Goal: Transaction & Acquisition: Purchase product/service

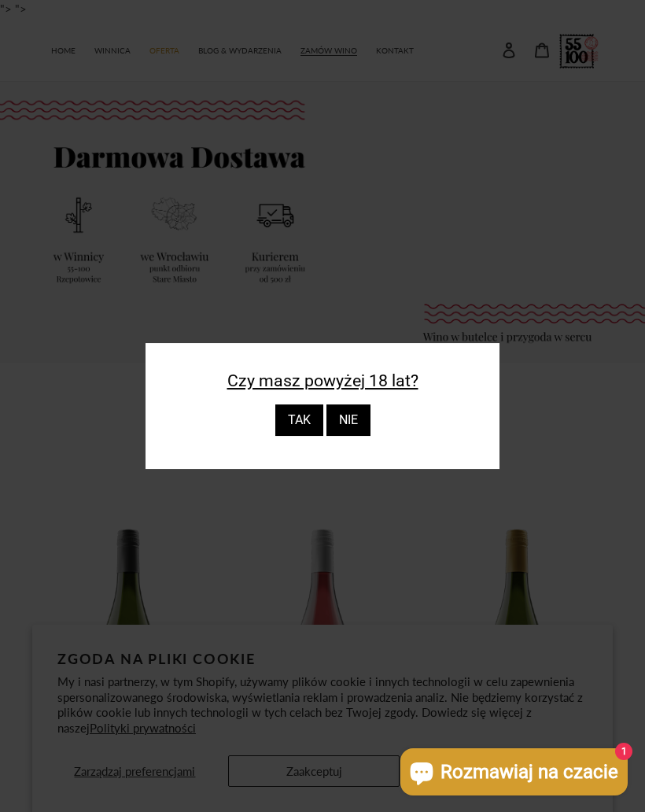
click at [305, 412] on div "TAK" at bounding box center [299, 419] width 48 height 31
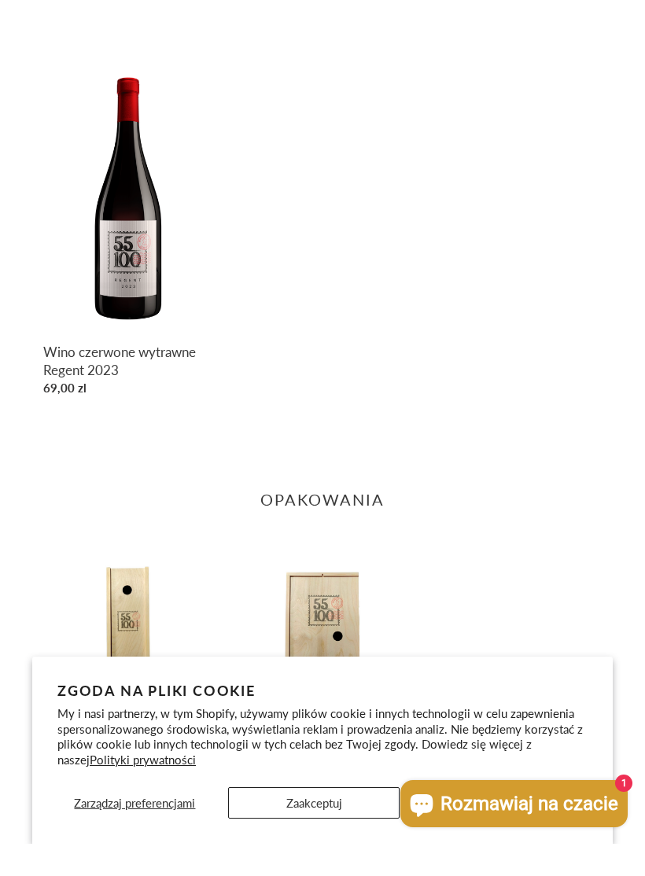
scroll to position [1315, 0]
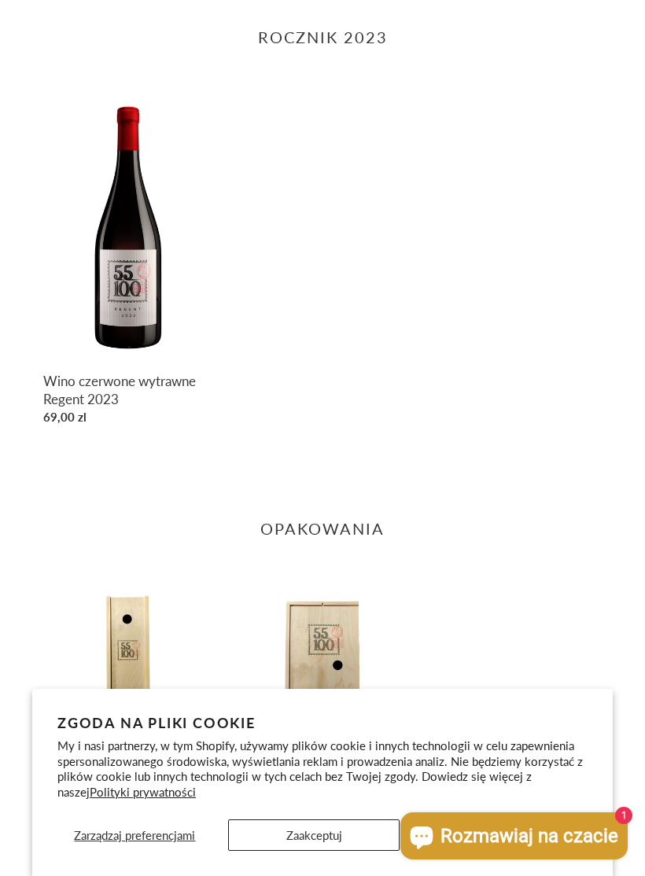
click at [134, 309] on link "Wino czerwone wytrawne Regent 2023" at bounding box center [128, 261] width 171 height 343
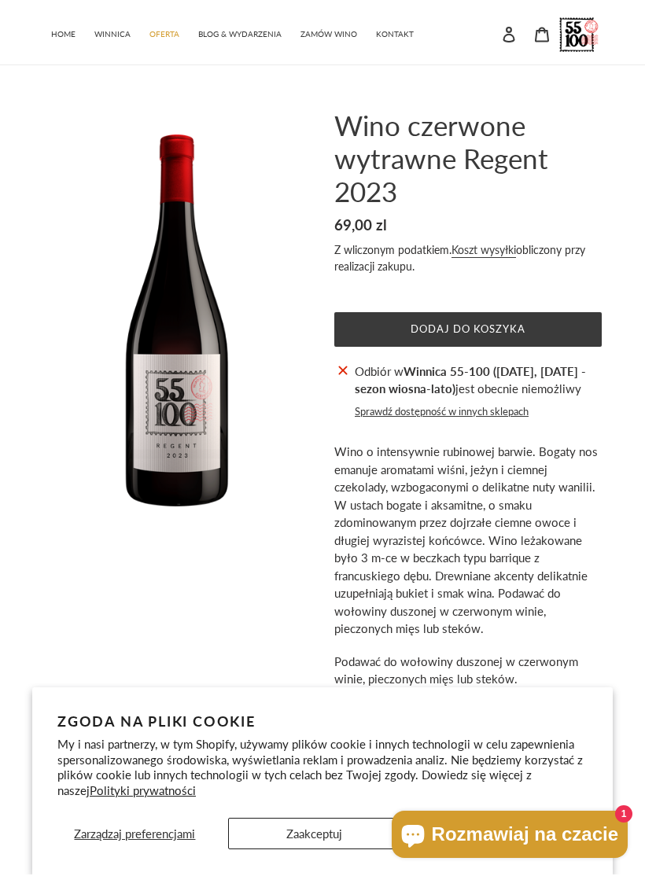
scroll to position [16, 0]
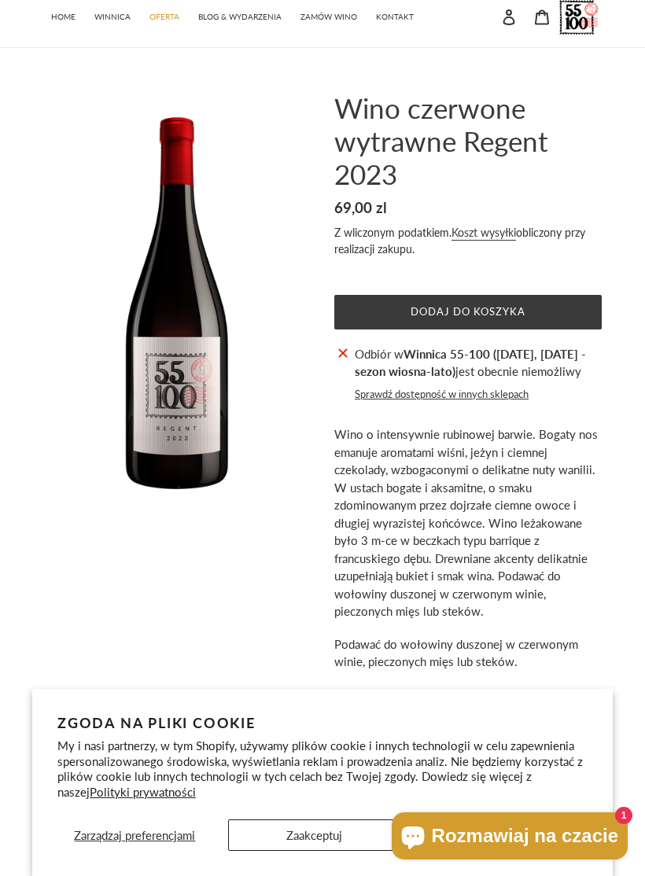
click at [554, 315] on button "Dodaj do koszyka" at bounding box center [467, 312] width 267 height 35
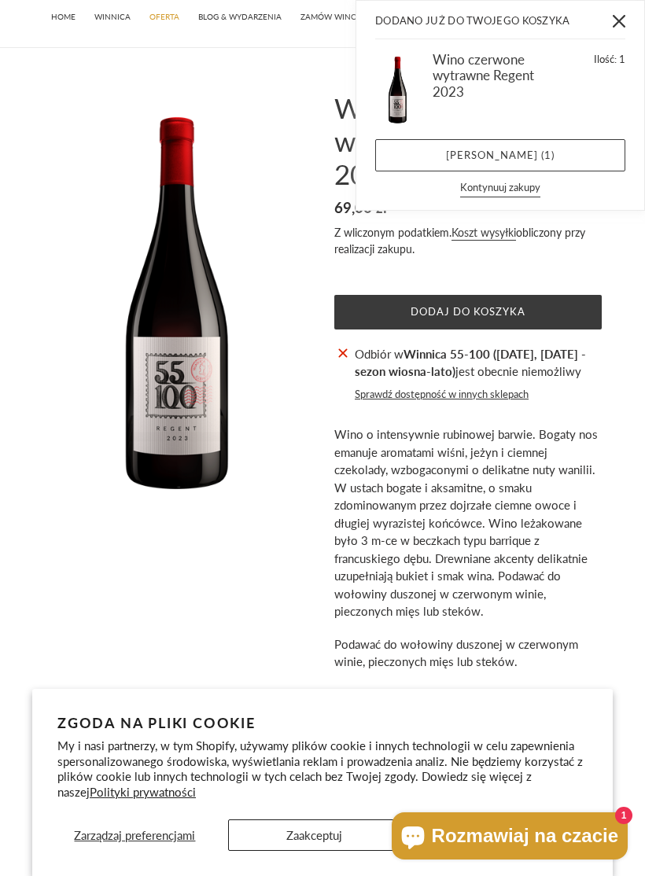
click at [600, 170] on link "Zobacz koszyk ( 1 )" at bounding box center [500, 155] width 250 height 33
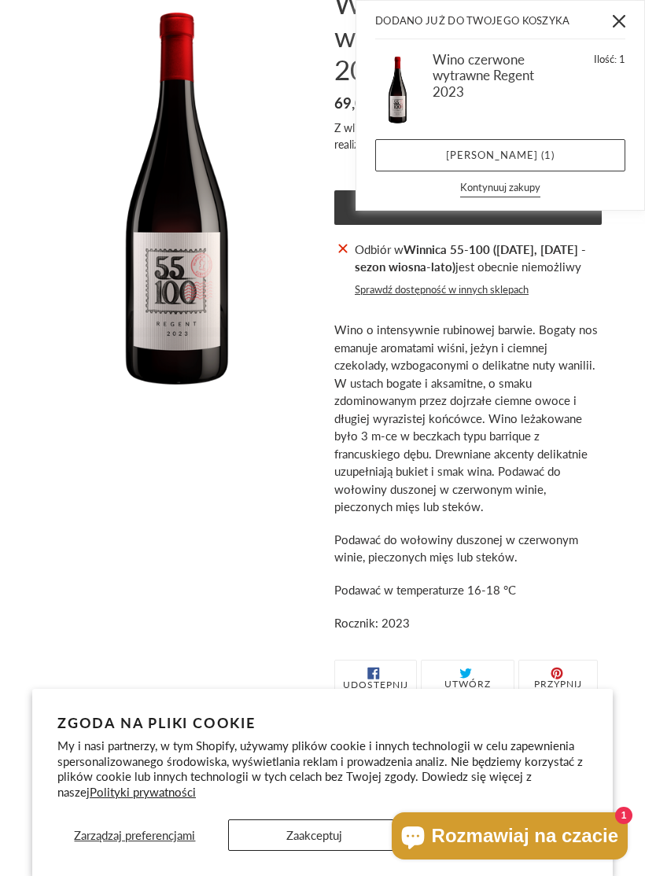
scroll to position [127, 0]
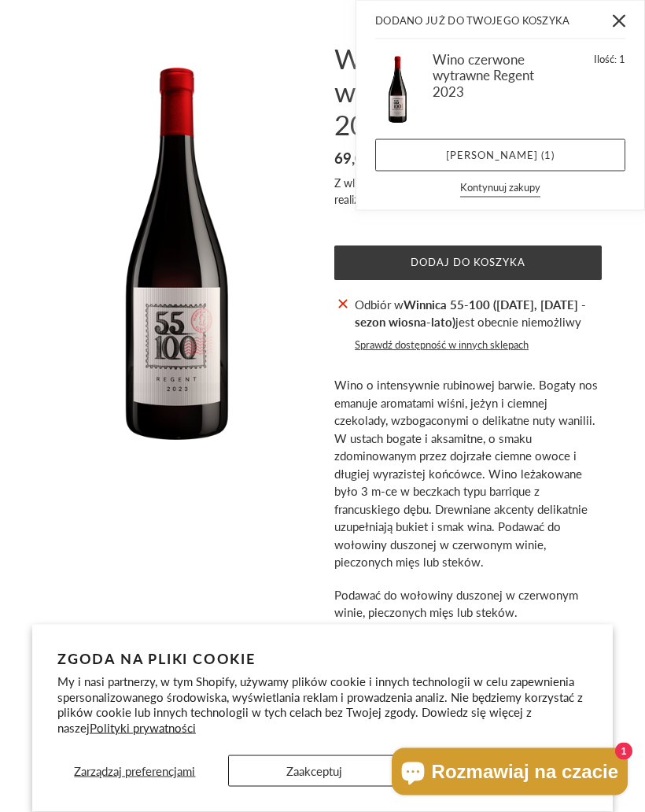
click at [619, 32] on button "Zamknij" at bounding box center [619, 20] width 35 height 35
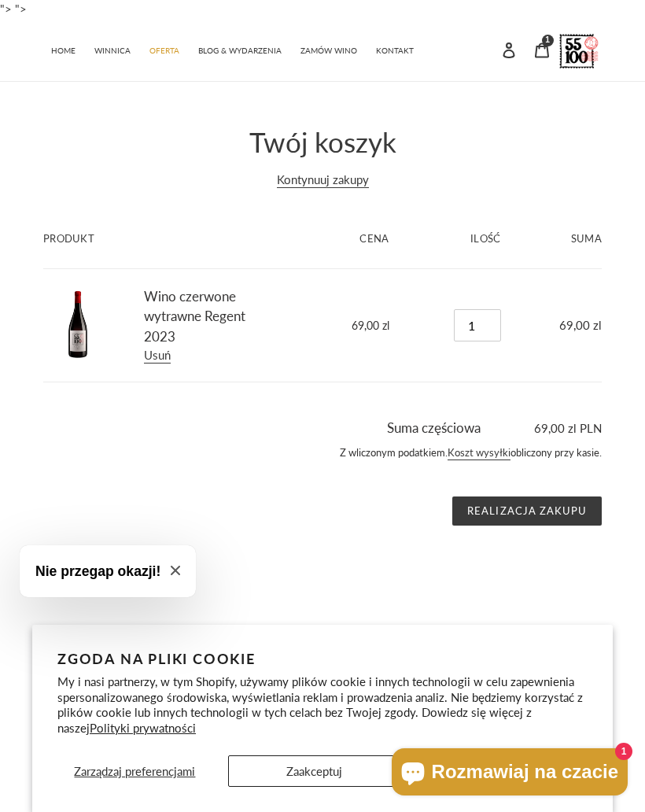
click at [577, 503] on input "Realizacja zakupu" at bounding box center [526, 511] width 149 height 30
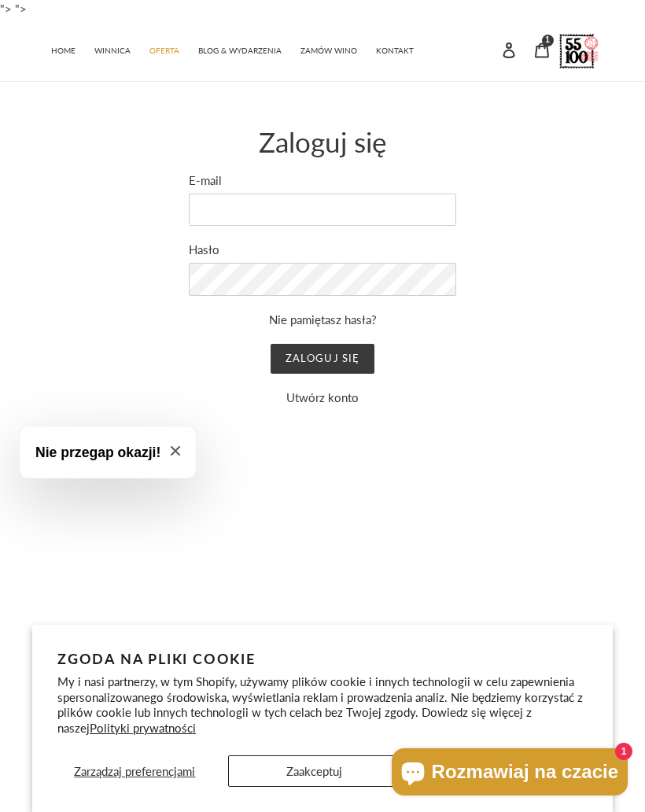
click at [381, 767] on button "Zaakceptuj" at bounding box center [314, 770] width 172 height 31
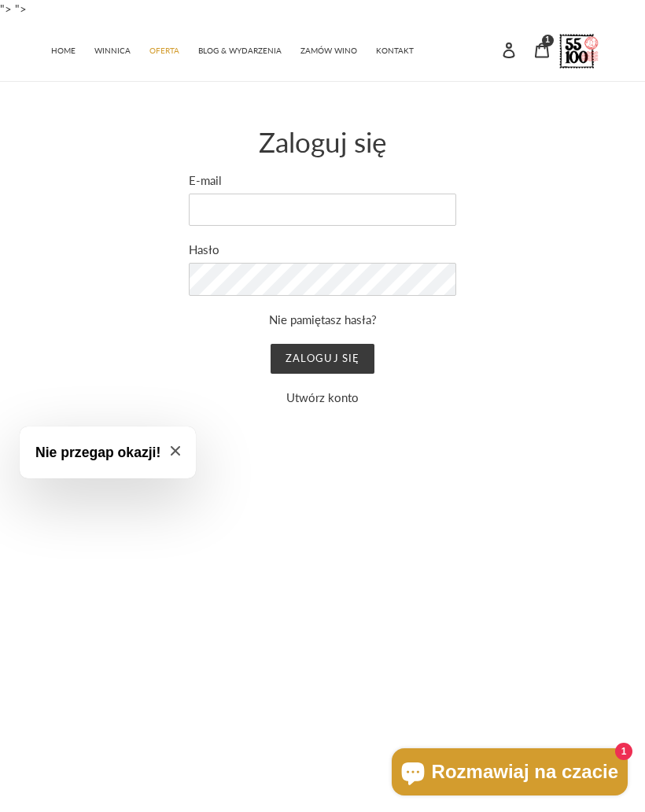
click at [174, 455] on icon "Close modal" at bounding box center [175, 450] width 9 height 9
